Goal: Task Accomplishment & Management: Manage account settings

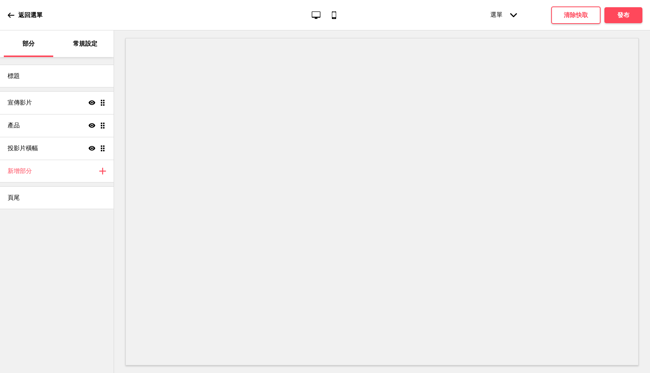
click at [10, 14] on icon at bounding box center [11, 15] width 7 height 7
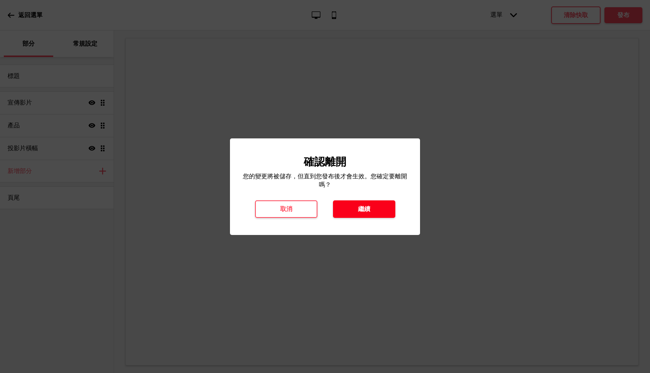
click at [364, 212] on font "繼續" at bounding box center [364, 208] width 12 height 7
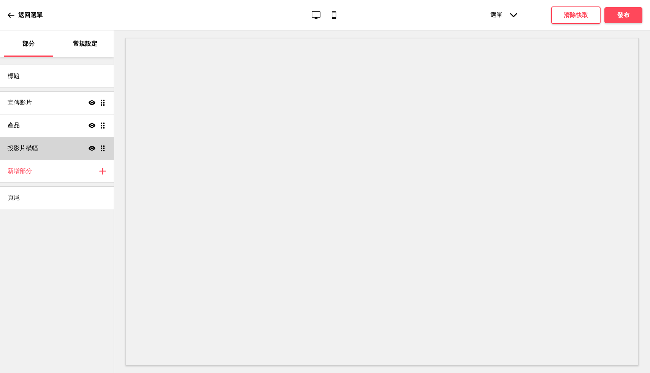
click at [95, 145] on div "Show Drag" at bounding box center [97, 148] width 17 height 7
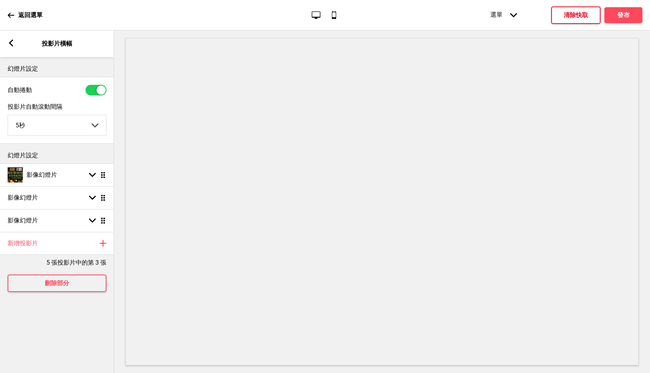
click at [566, 17] on font "清除快取" at bounding box center [576, 14] width 24 height 7
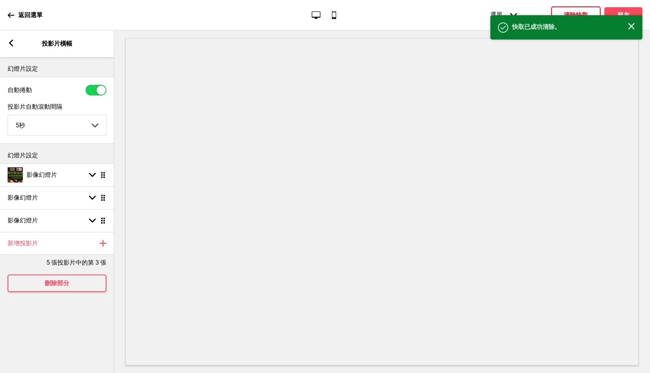
click at [634, 29] on rect at bounding box center [631, 26] width 7 height 7
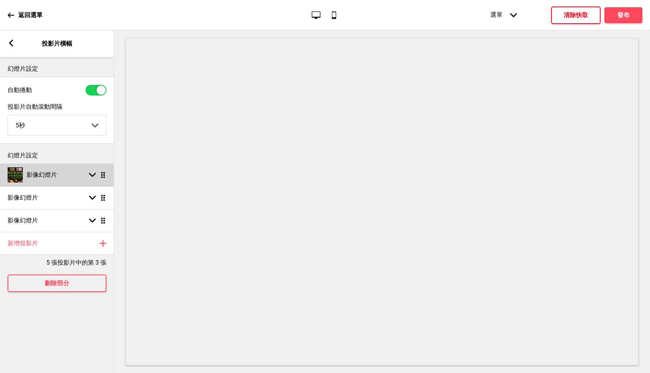
click at [62, 179] on div "影像幻燈片 Arrow down Drag" at bounding box center [57, 174] width 114 height 23
select select "right"
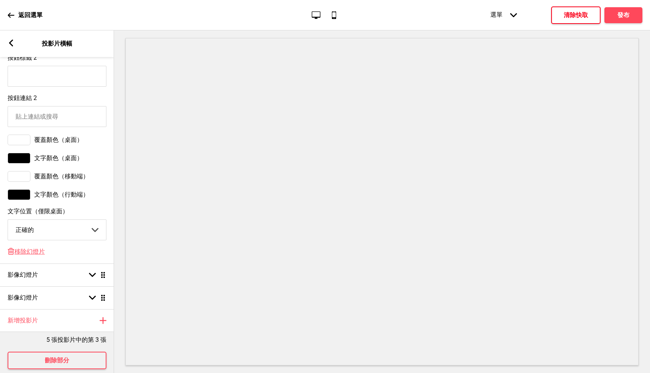
scroll to position [434, 0]
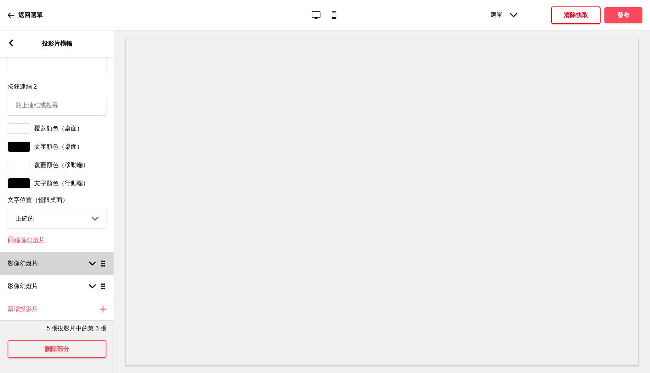
click at [89, 260] on rect at bounding box center [92, 263] width 7 height 7
select select "right"
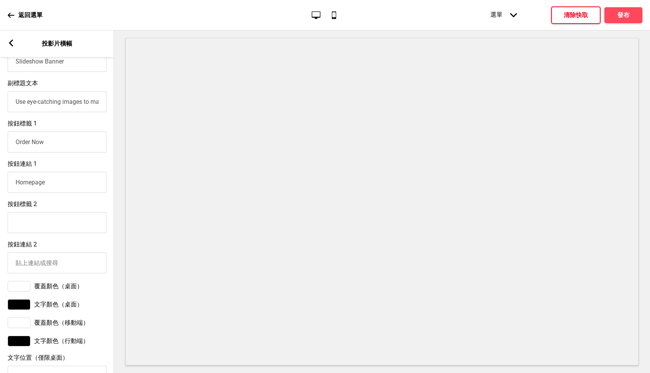
scroll to position [70, 0]
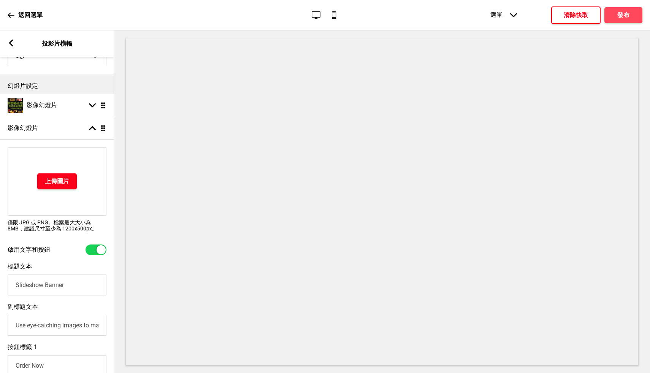
click at [63, 182] on font "上傳圖片" at bounding box center [57, 181] width 24 height 7
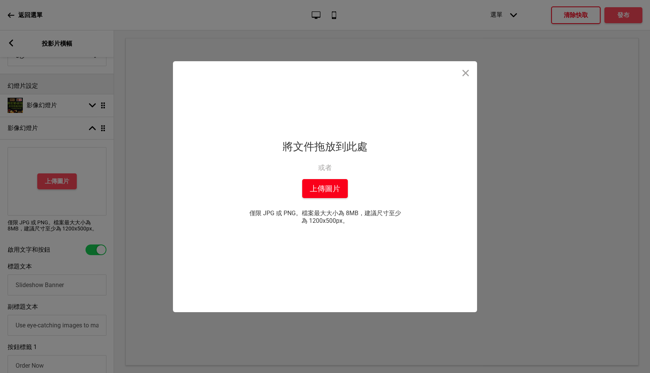
click at [329, 192] on font "上傳圖片" at bounding box center [325, 188] width 30 height 9
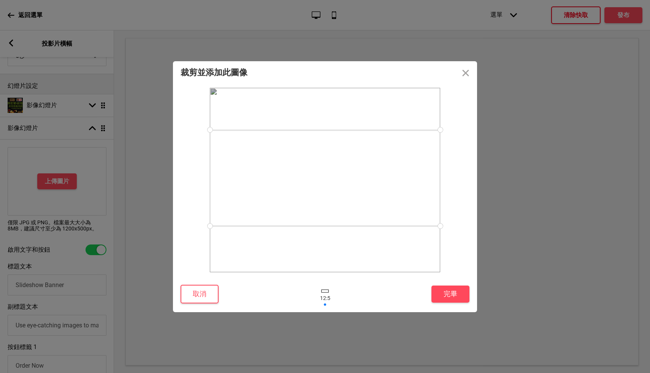
click at [368, 177] on div at bounding box center [325, 178] width 230 height 96
click at [454, 295] on font "完畢" at bounding box center [451, 294] width 14 height 8
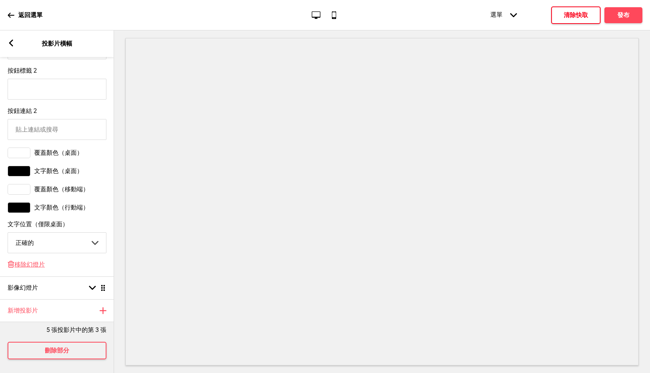
scroll to position [434, 0]
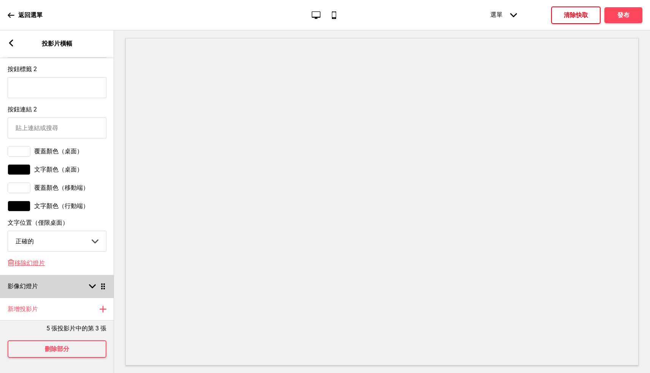
click at [89, 283] on rect at bounding box center [92, 286] width 7 height 7
select select "right"
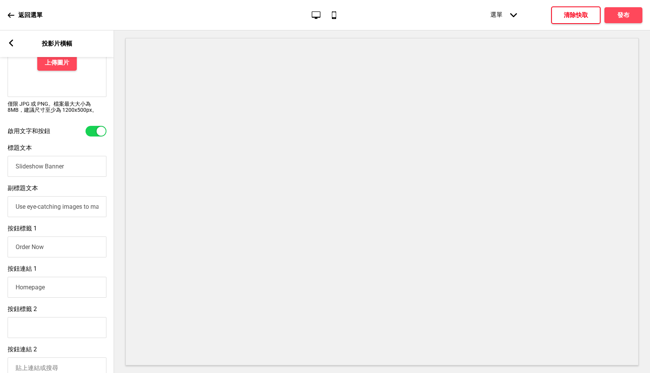
scroll to position [31, 0]
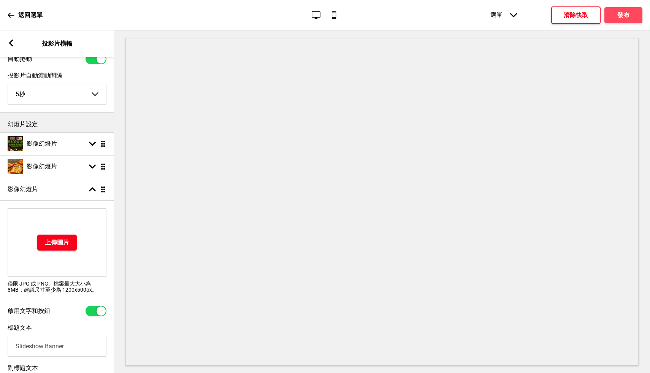
click at [64, 239] on button "上傳圖片" at bounding box center [57, 243] width 40 height 16
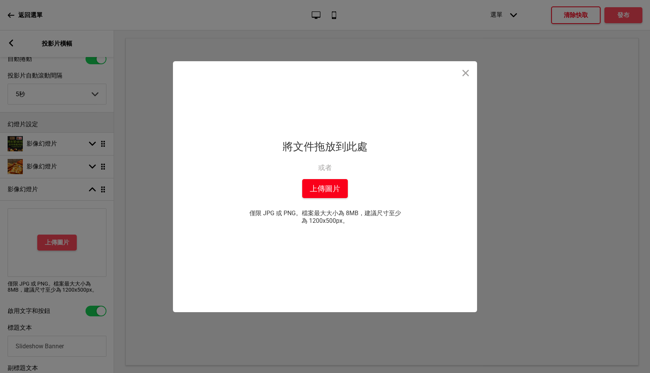
click at [331, 187] on font "上傳圖片" at bounding box center [325, 188] width 30 height 9
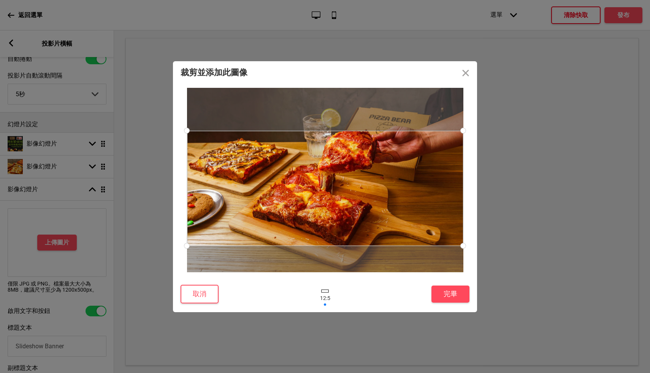
drag, startPoint x: 350, startPoint y: 206, endPoint x: 353, endPoint y: 214, distance: 8.7
click at [353, 214] on div at bounding box center [325, 188] width 276 height 115
click at [440, 294] on button "完畢" at bounding box center [450, 293] width 38 height 17
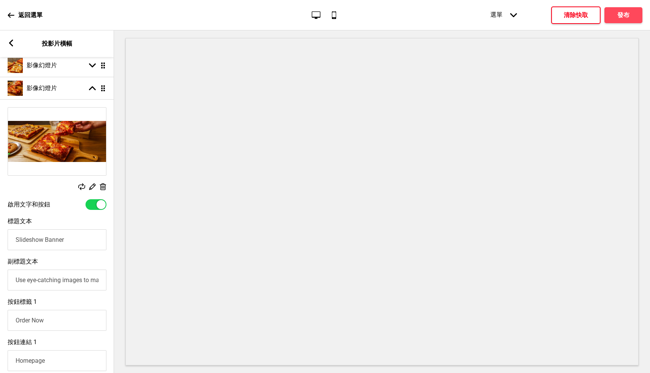
scroll to position [0, 0]
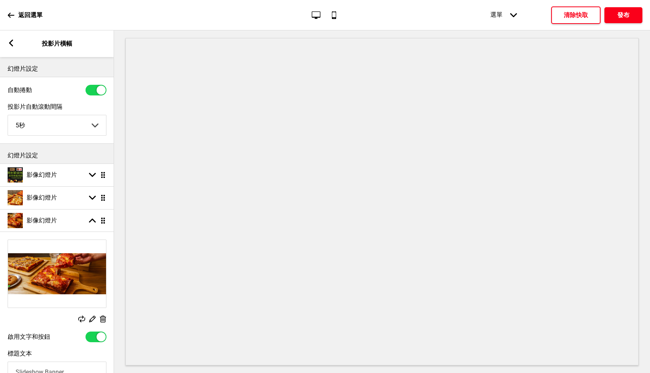
click at [626, 14] on font "發布" at bounding box center [623, 14] width 12 height 7
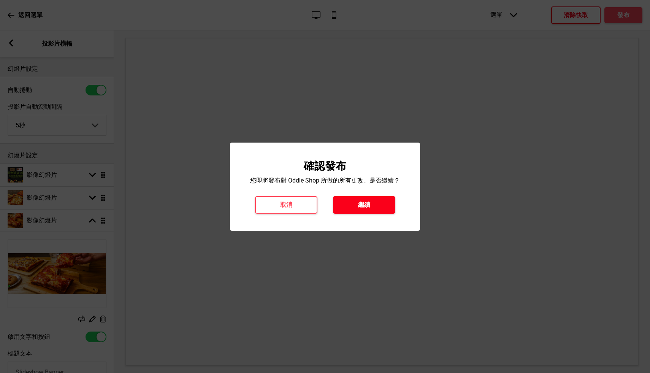
click at [362, 205] on font "繼續" at bounding box center [364, 204] width 12 height 7
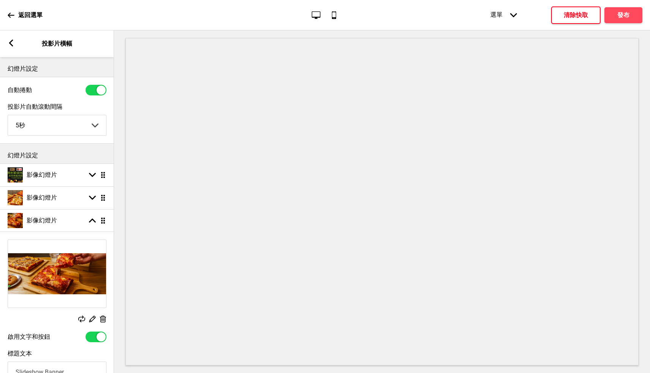
click at [8, 42] on icon "Arrow left" at bounding box center [11, 43] width 7 height 7
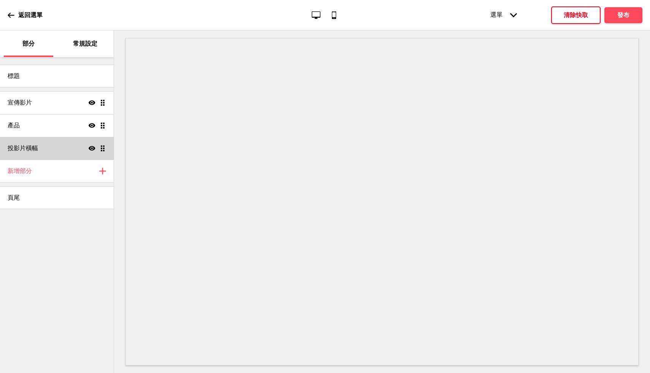
click at [48, 146] on div "投影片橫幅 Show Drag" at bounding box center [57, 148] width 114 height 23
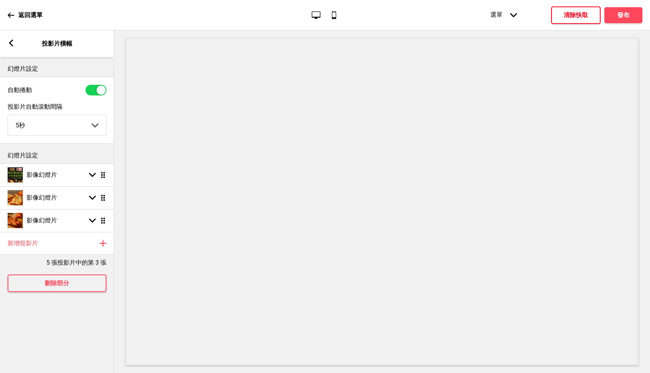
click at [12, 42] on rect at bounding box center [11, 43] width 7 height 7
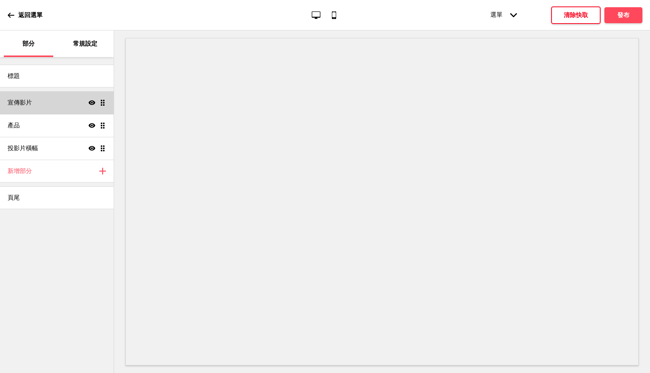
click at [34, 100] on div "宣傳影片 Show Drag" at bounding box center [57, 102] width 114 height 23
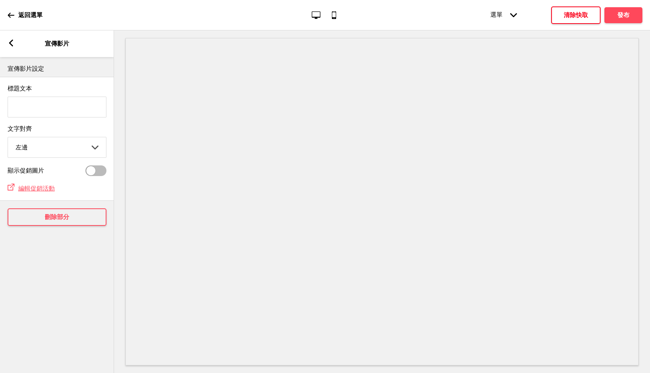
click at [45, 111] on input "標題文本" at bounding box center [57, 107] width 99 height 21
click at [37, 149] on select "左邊 中心 正確的" at bounding box center [57, 147] width 98 height 20
click at [8, 138] on select "左邊 中心 正確的" at bounding box center [57, 147] width 98 height 20
click at [55, 129] on label "文字對齊" at bounding box center [57, 129] width 99 height 8
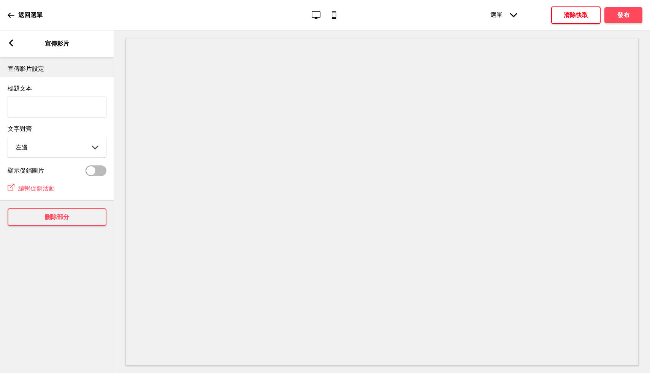
click at [55, 137] on select "左邊 中心 正確的" at bounding box center [57, 147] width 98 height 20
click at [92, 169] on div at bounding box center [90, 170] width 9 height 9
click at [97, 172] on div at bounding box center [101, 170] width 9 height 9
checkbox input "false"
click at [10, 43] on icon at bounding box center [11, 43] width 4 height 7
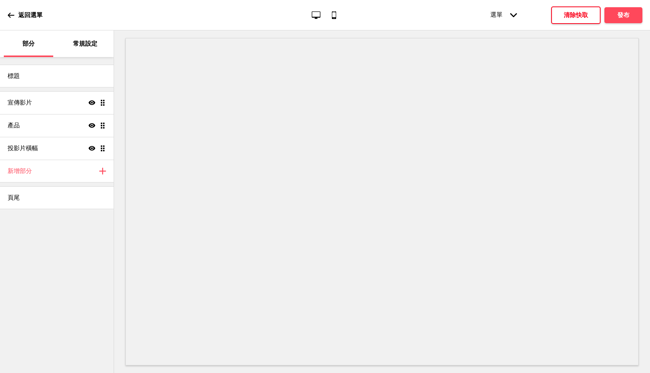
click at [86, 42] on font "常規設定" at bounding box center [85, 43] width 24 height 7
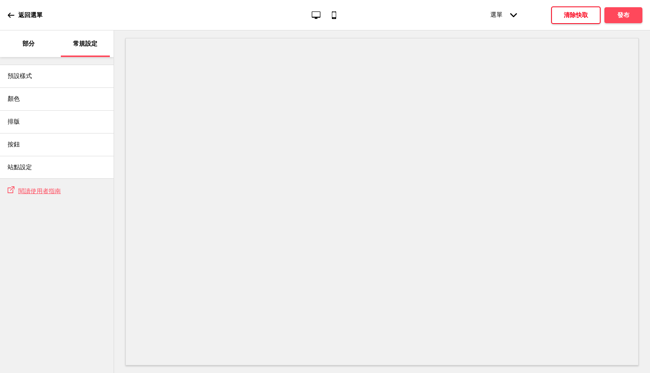
click at [28, 46] on font "部分" at bounding box center [28, 43] width 12 height 7
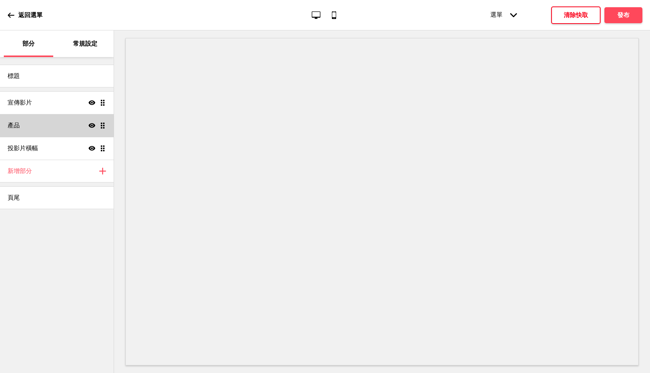
click at [24, 129] on div "產品 Show Drag" at bounding box center [57, 125] width 114 height 23
select select "list"
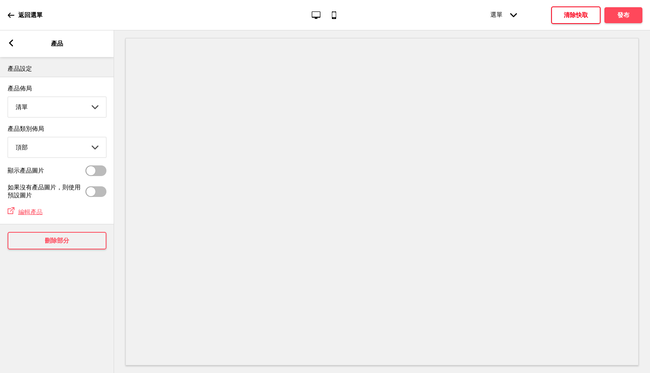
click at [101, 175] on div at bounding box center [96, 170] width 21 height 11
checkbox input "true"
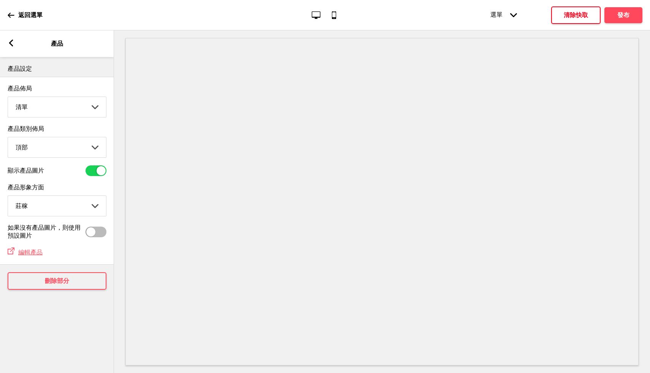
click at [12, 39] on div "Arrow left 產品" at bounding box center [57, 43] width 114 height 27
click at [11, 43] on rect at bounding box center [11, 43] width 7 height 7
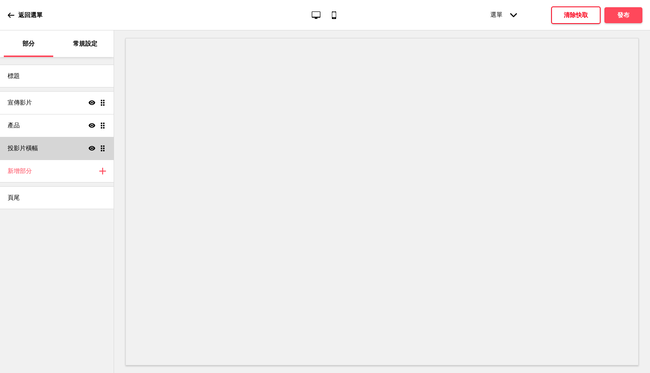
click at [40, 151] on div "投影片橫幅 Show Drag" at bounding box center [57, 148] width 114 height 23
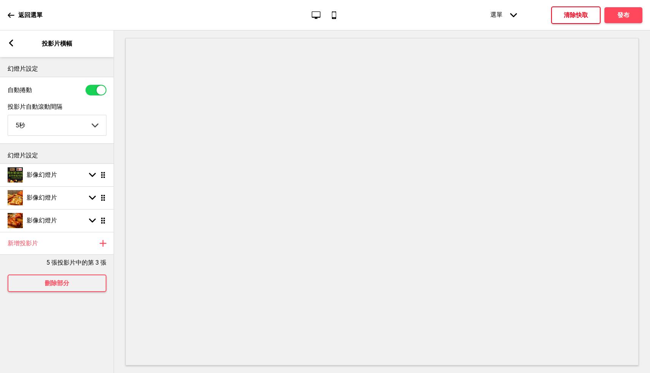
click at [13, 43] on rect at bounding box center [11, 43] width 7 height 7
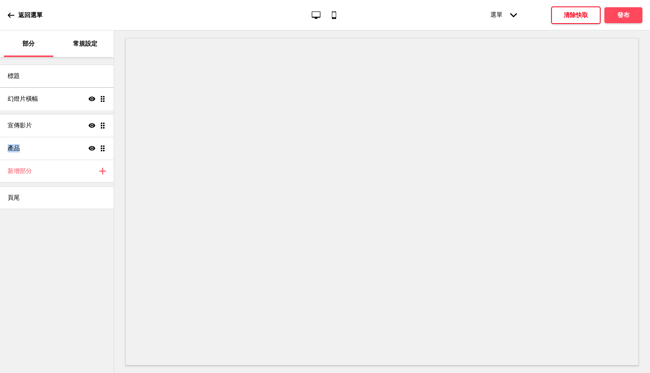
drag, startPoint x: 102, startPoint y: 151, endPoint x: 106, endPoint y: 101, distance: 50.0
click at [106, 101] on ul "宣傳影片 Show Drag 產品 Show Drag 投影片橫幅 Show Drag" at bounding box center [57, 125] width 114 height 68
click at [73, 248] on div "標題 投影片橫幅 Show Drag 宣傳影片 Show Drag 產品 Show Drag 新增部分 Plus 頁尾" at bounding box center [57, 215] width 114 height 316
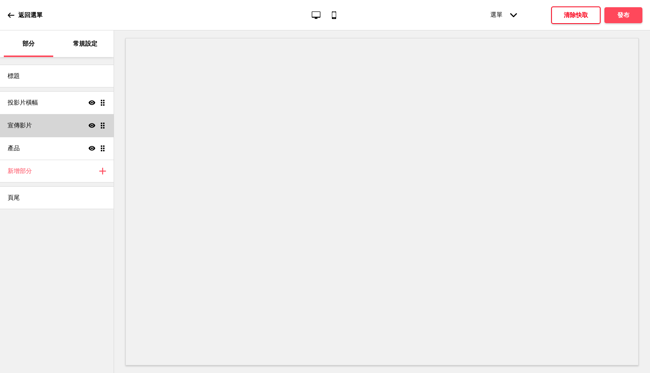
click at [67, 124] on div "宣傳影片 Show Drag" at bounding box center [57, 125] width 114 height 23
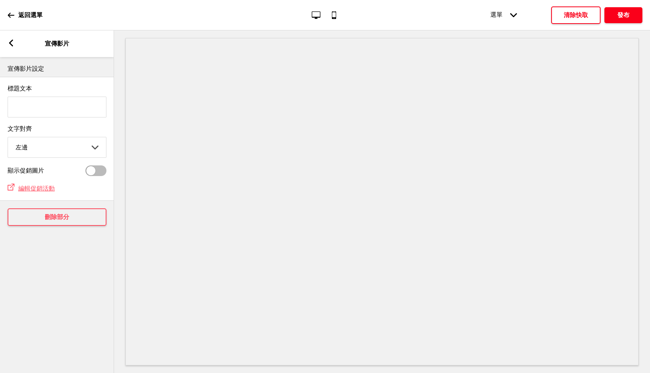
click at [622, 16] on font "發布" at bounding box center [623, 14] width 12 height 7
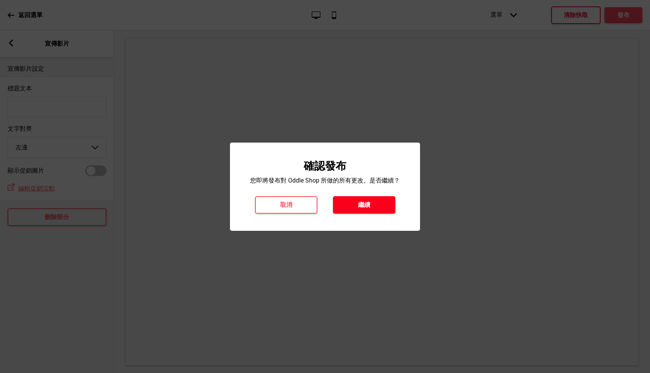
click at [369, 202] on font "繼續" at bounding box center [364, 204] width 12 height 7
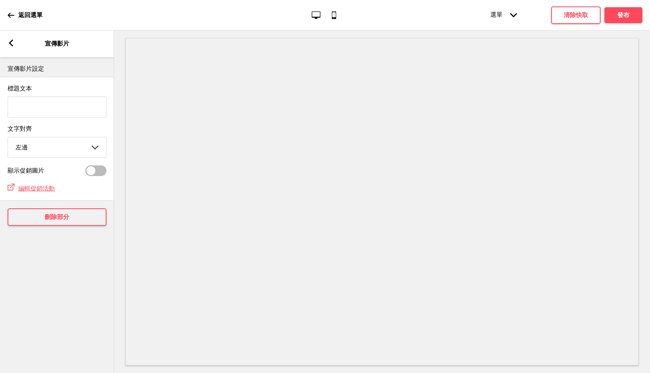
click at [10, 41] on icon at bounding box center [11, 43] width 4 height 7
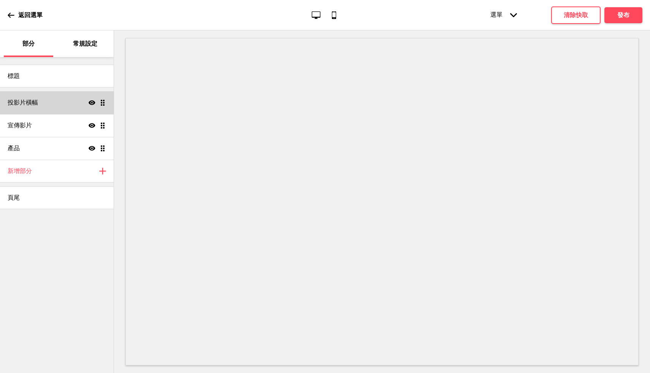
click at [73, 107] on div "投影片橫幅 Show Drag" at bounding box center [57, 102] width 114 height 23
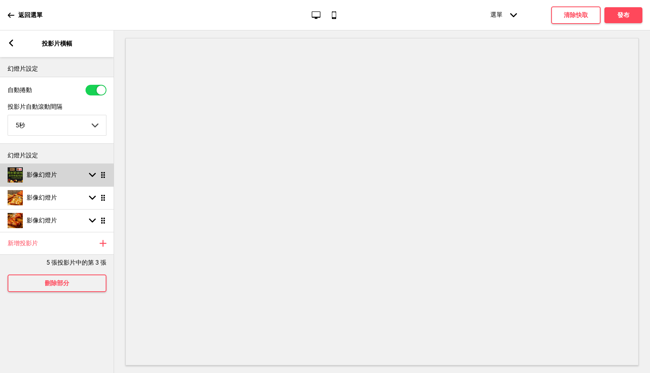
click at [97, 176] on div "Arrow down Drag" at bounding box center [95, 174] width 21 height 7
select select "right"
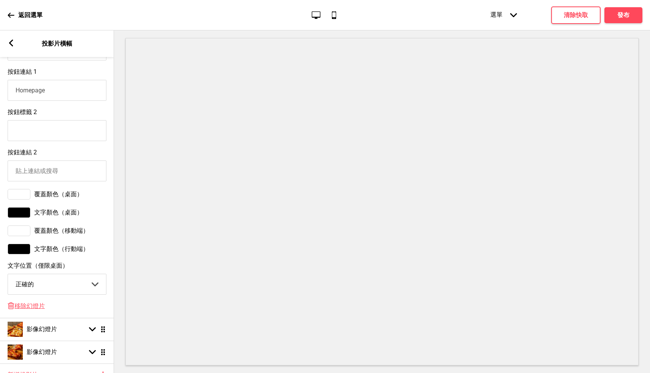
scroll to position [347, 0]
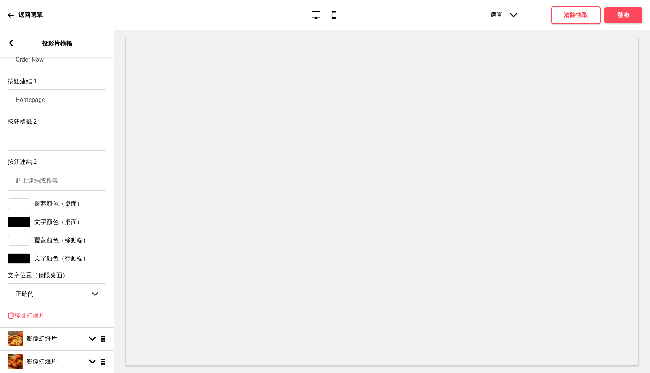
click at [51, 296] on select "中心 左邊 正確的" at bounding box center [57, 294] width 98 height 20
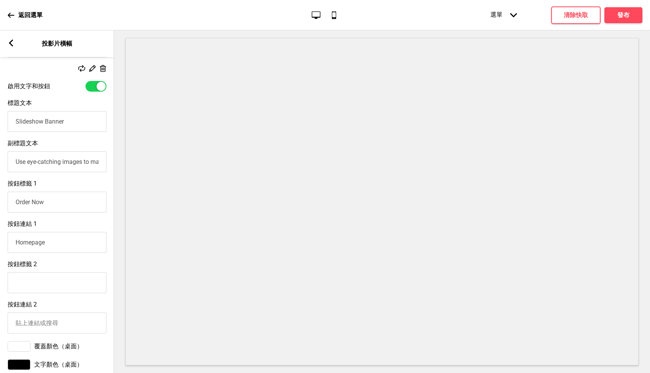
scroll to position [214, 0]
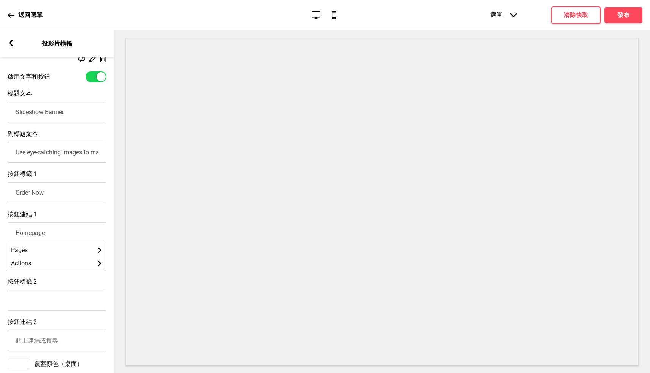
click at [63, 232] on input "Homepage" at bounding box center [57, 232] width 99 height 21
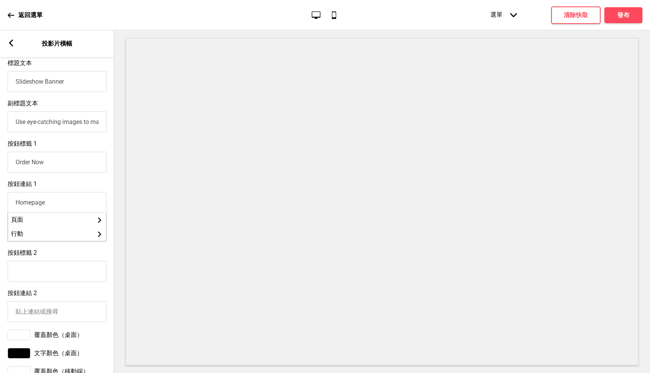
scroll to position [255, 0]
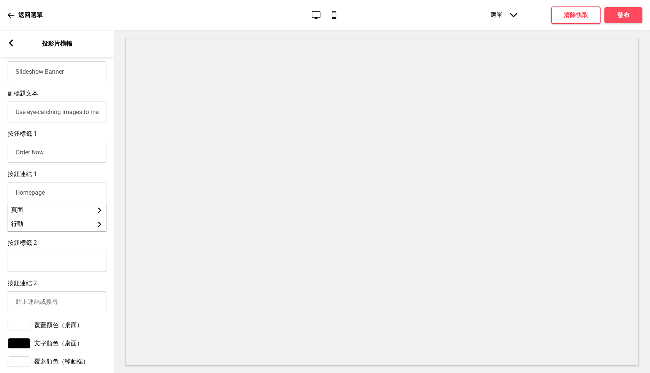
click at [70, 244] on div "按鈕標籤 2" at bounding box center [57, 255] width 114 height 40
click at [98, 246] on div "按鈕標籤 2" at bounding box center [57, 255] width 114 height 40
click at [75, 261] on input "按鈕標籤 2" at bounding box center [57, 261] width 99 height 21
click at [79, 246] on div "按鈕標籤 2" at bounding box center [57, 255] width 114 height 40
